Goal: Find specific page/section: Find specific page/section

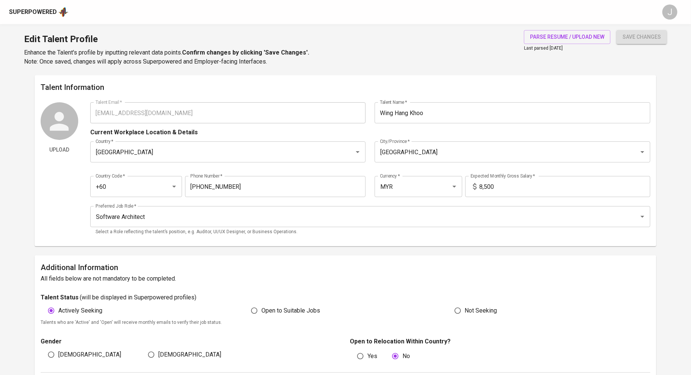
click at [43, 12] on div "Superpowered" at bounding box center [33, 12] width 48 height 9
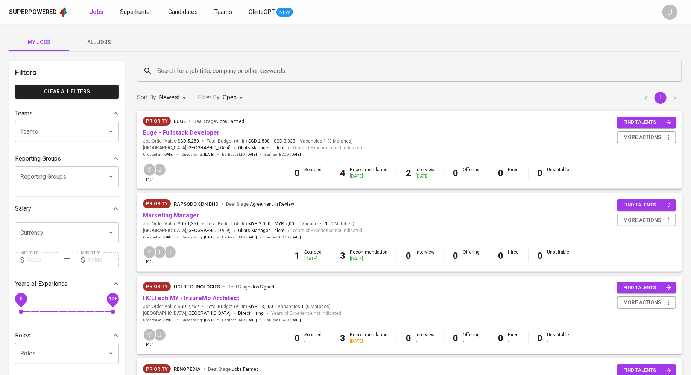
click at [184, 129] on link "Euge - Fullstack Developer" at bounding box center [181, 132] width 77 height 7
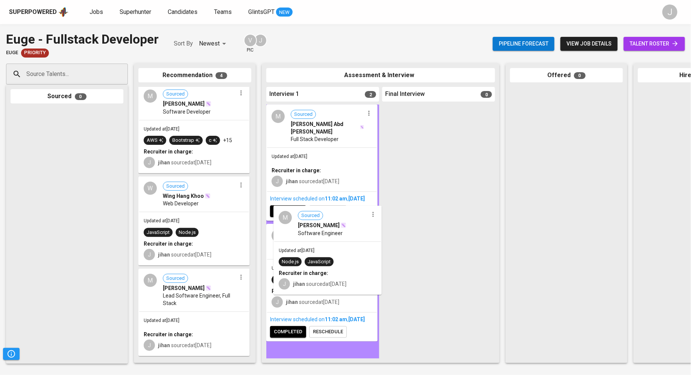
drag, startPoint x: 174, startPoint y: 340, endPoint x: 314, endPoint y: 271, distance: 155.2
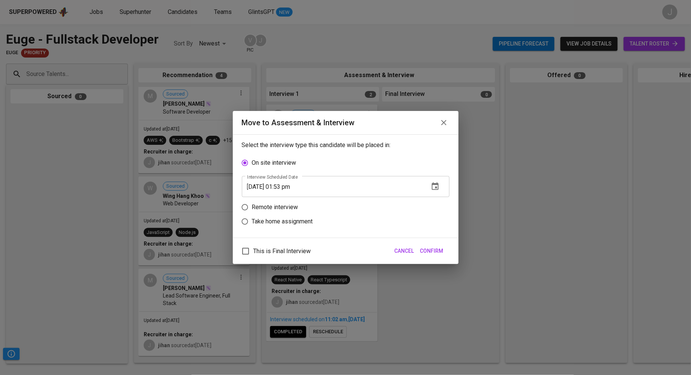
scroll to position [88, 0]
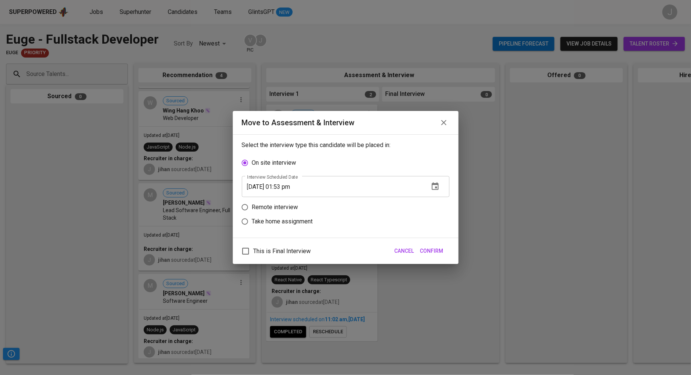
click at [437, 251] on span "Confirm" at bounding box center [431, 251] width 23 height 9
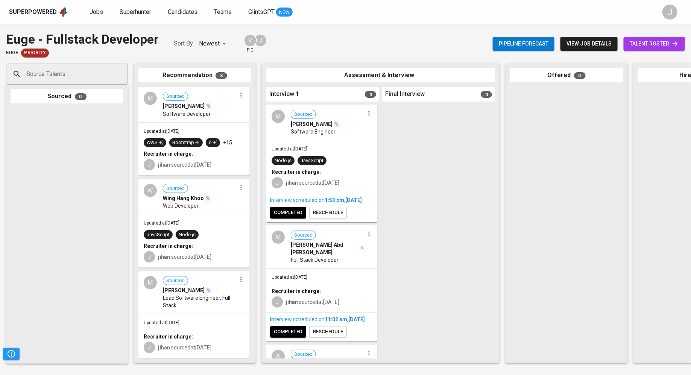
scroll to position [0, 0]
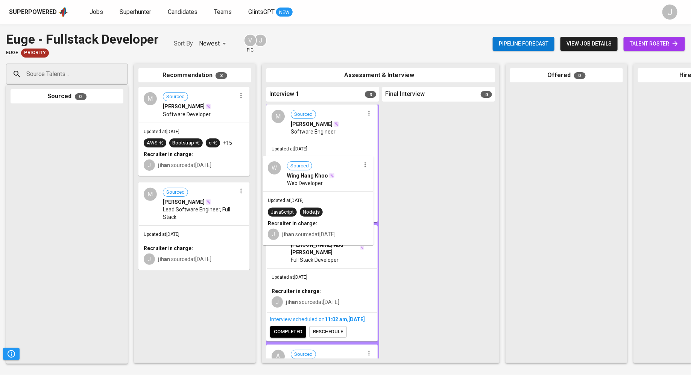
drag, startPoint x: 206, startPoint y: 220, endPoint x: 340, endPoint y: 194, distance: 136.1
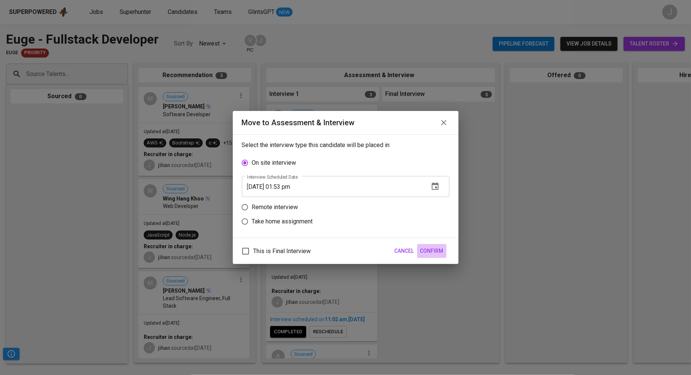
click at [429, 255] on span "Confirm" at bounding box center [431, 251] width 23 height 9
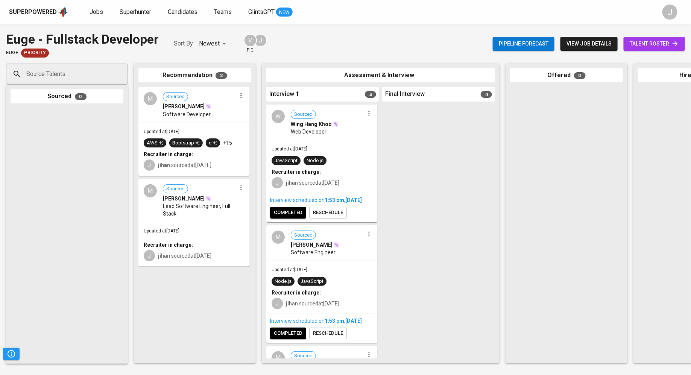
click at [323, 165] on span "Node.js" at bounding box center [315, 160] width 23 height 9
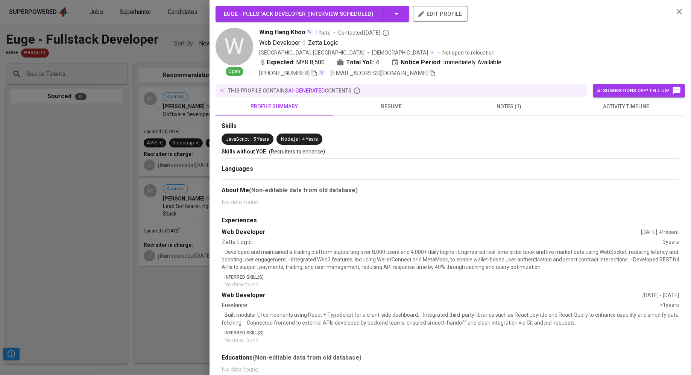
click at [148, 215] on div at bounding box center [345, 187] width 691 height 375
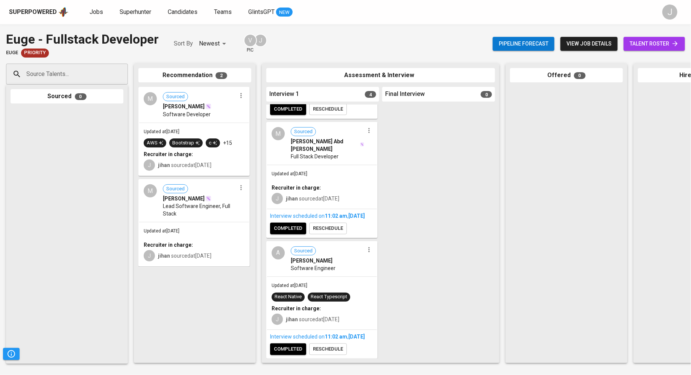
scroll to position [86, 0]
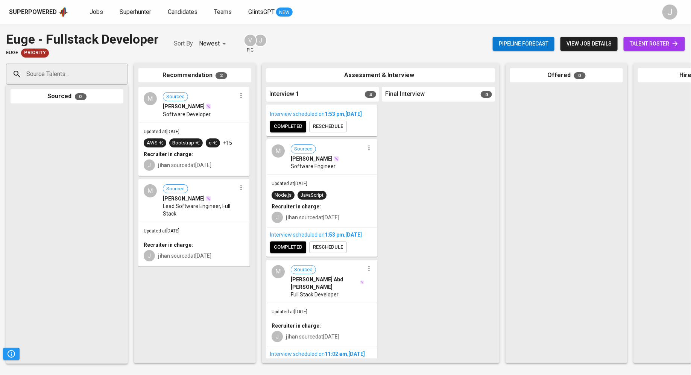
click at [323, 197] on div "Updated at [DATE] Node.js JavaScript Recruiter in charge: J jihan sourced at [D…" at bounding box center [322, 201] width 110 height 53
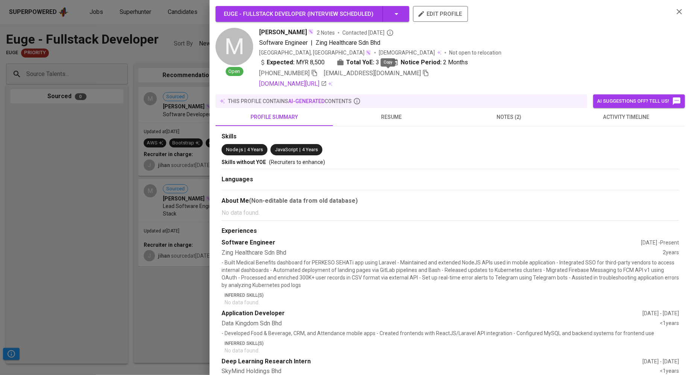
click at [423, 72] on icon "button" at bounding box center [426, 73] width 7 height 7
